Goal: Check status: Check status

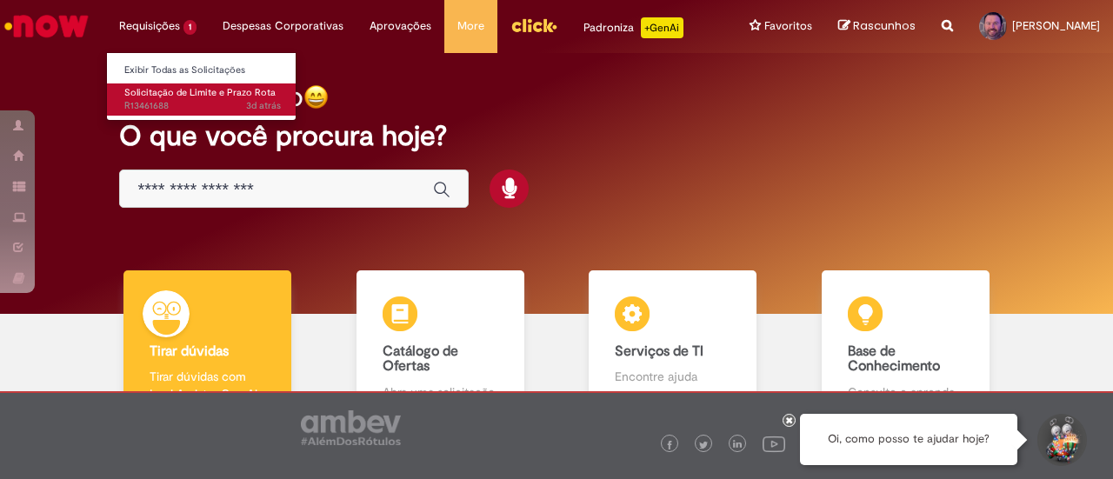
click at [206, 93] on span "Solicitação de Limite e Prazo Rota" at bounding box center [199, 92] width 151 height 13
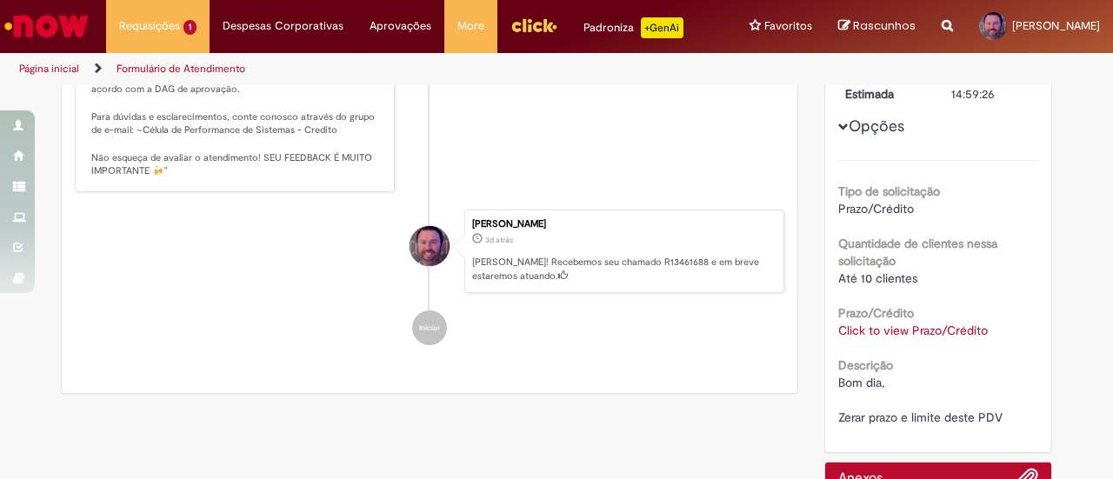
scroll to position [368, 0]
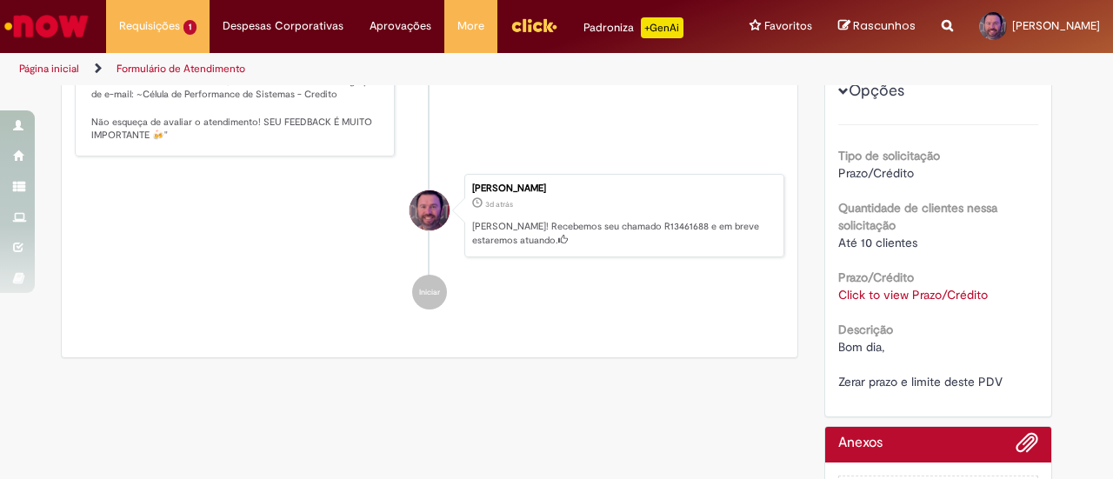
click at [930, 291] on link "Click to view Prazo/Crédito" at bounding box center [913, 295] width 150 height 16
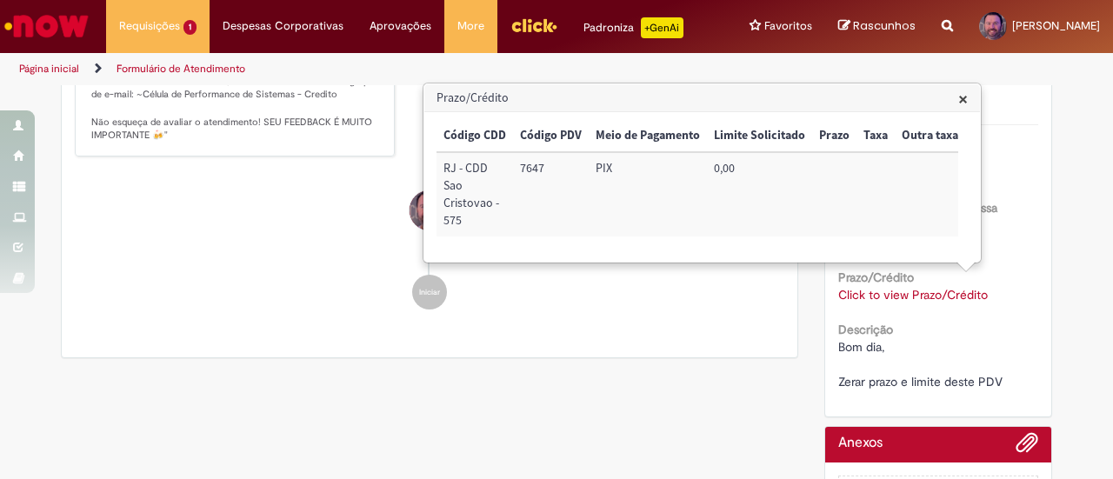
click at [537, 165] on td "7647" at bounding box center [551, 194] width 76 height 84
copy td "7647"
click at [964, 100] on span "×" at bounding box center [963, 98] width 10 height 23
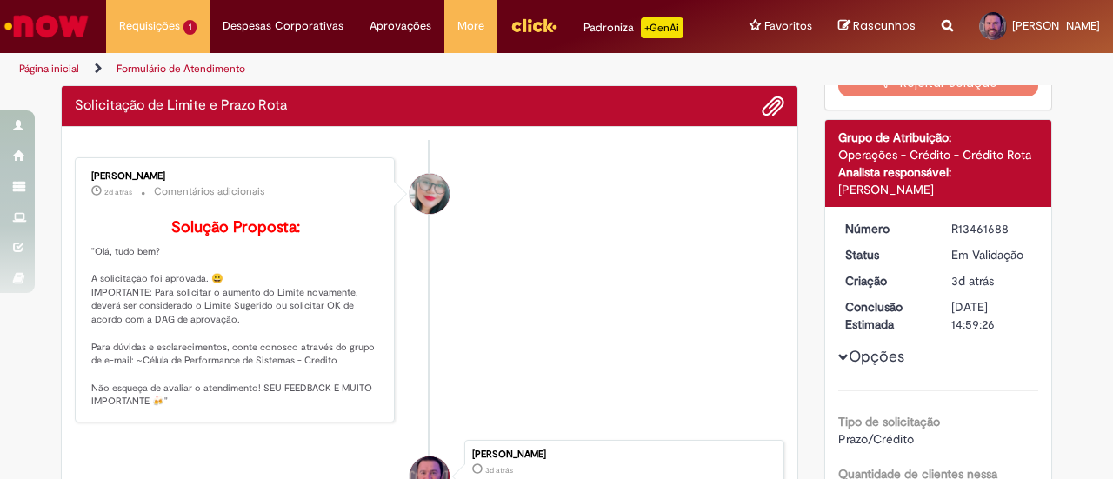
scroll to position [0, 0]
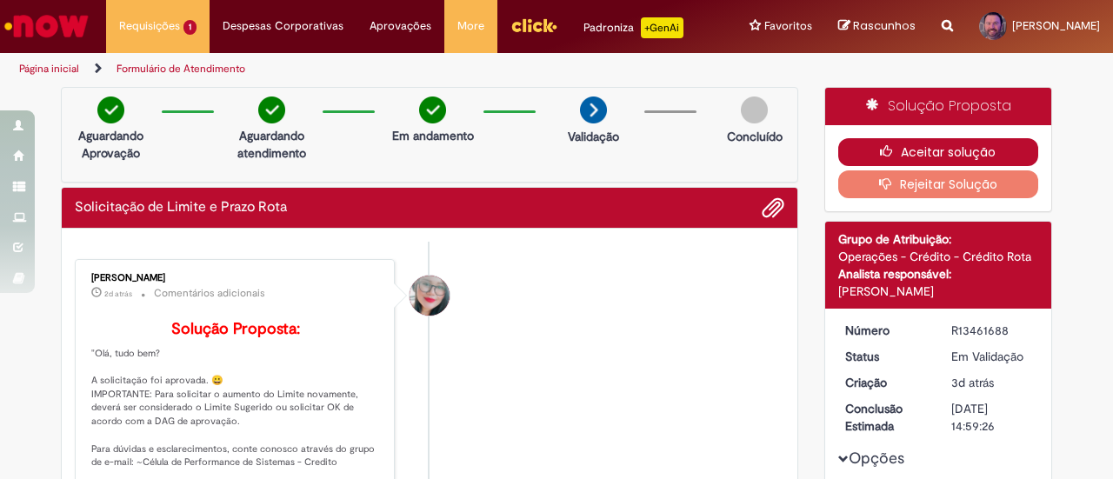
click at [914, 148] on button "Aceitar solução" at bounding box center [938, 152] width 201 height 28
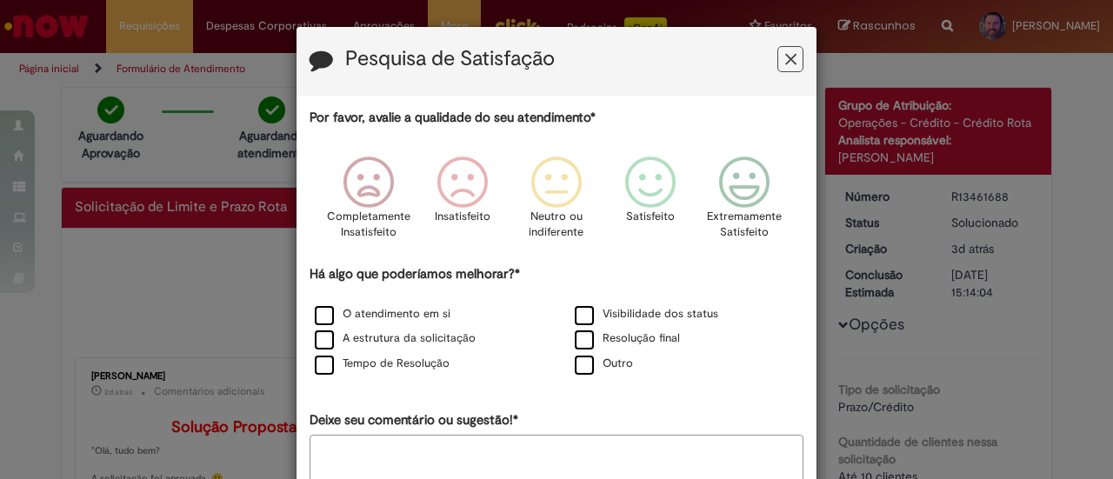
click at [777, 53] on button "Feedback" at bounding box center [790, 59] width 26 height 26
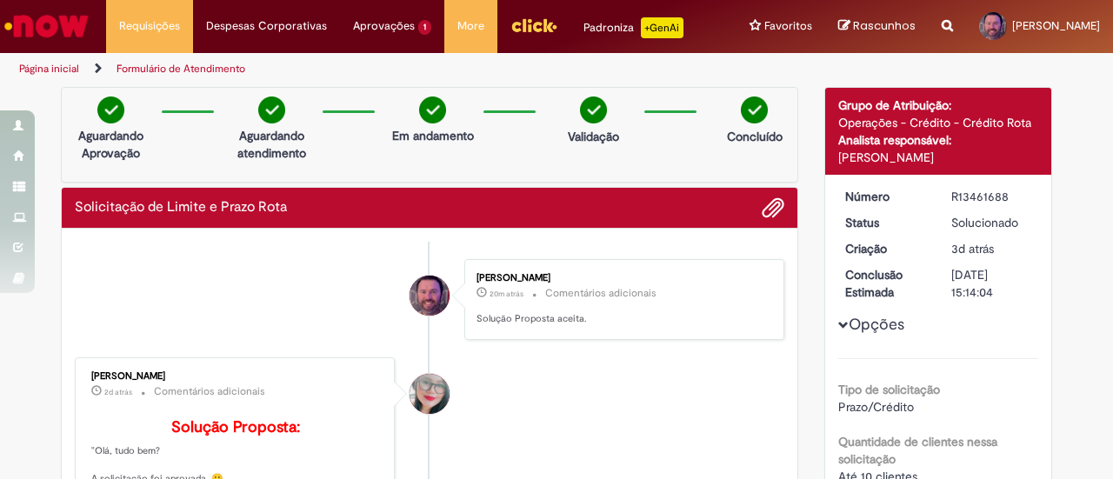
click at [61, 27] on img "Ir para a Homepage" at bounding box center [47, 26] width 90 height 35
